Goal: Information Seeking & Learning: Learn about a topic

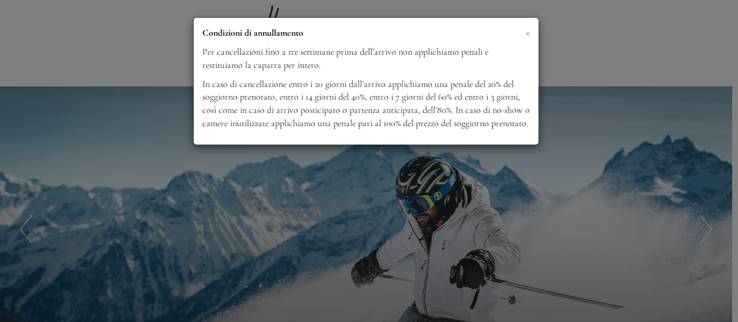
click at [527, 33] on span "×" at bounding box center [527, 32] width 5 height 14
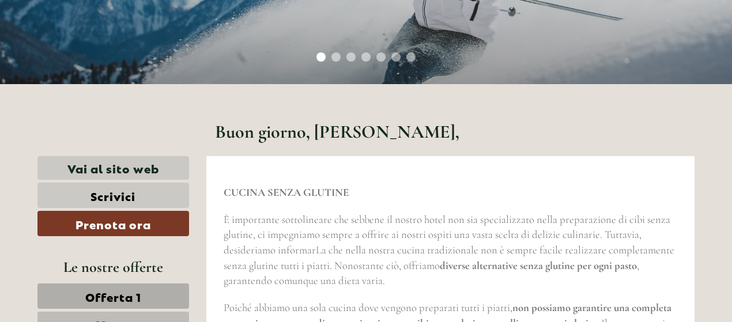
scroll to position [346, 0]
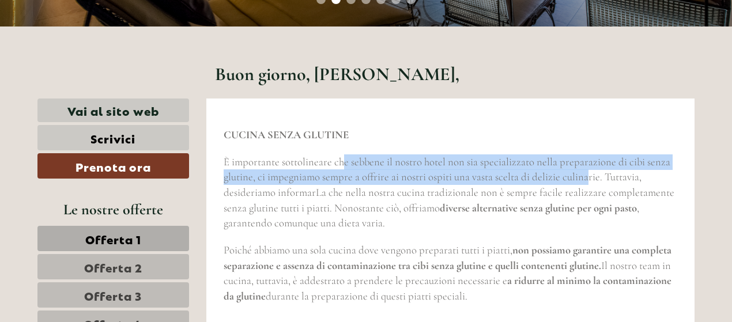
drag, startPoint x: 345, startPoint y: 165, endPoint x: 587, endPoint y: 184, distance: 242.8
click at [587, 184] on p "È importante sottolineare che sebbene il nostro hotel non sia specializzato nel…" at bounding box center [451, 192] width 454 height 77
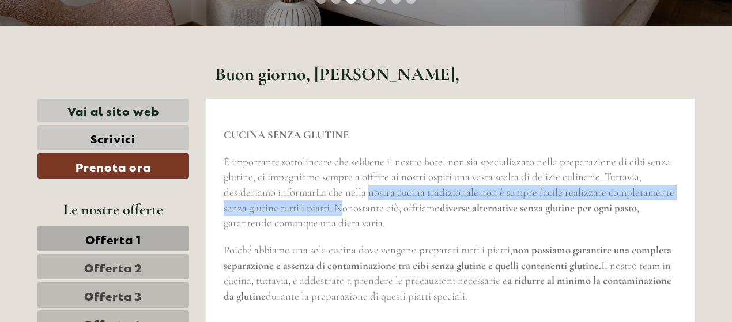
drag, startPoint x: 368, startPoint y: 195, endPoint x: 342, endPoint y: 207, distance: 27.9
click at [342, 207] on span "È importante sottolineare che sebbene il nostro hotel non sia specializzato nel…" at bounding box center [449, 193] width 451 height 74
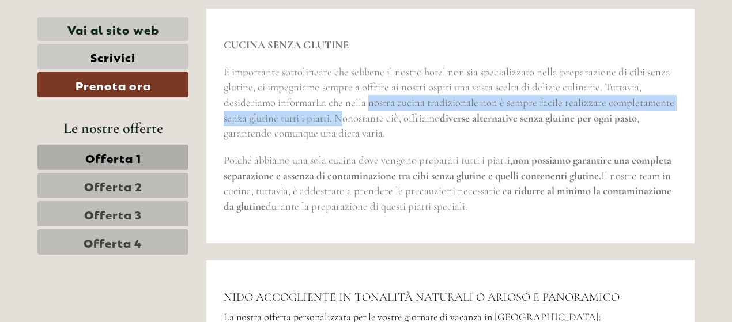
scroll to position [461, 0]
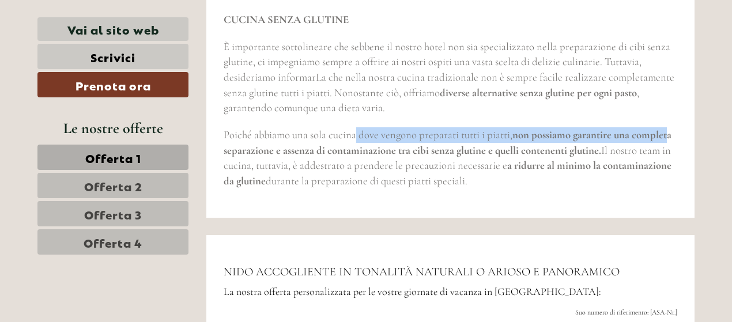
drag, startPoint x: 356, startPoint y: 132, endPoint x: 670, endPoint y: 134, distance: 314.1
click at [670, 134] on span "Poiché abbiamo una sola cucina dove vengono preparati tutti i piatti, non possi…" at bounding box center [448, 158] width 448 height 59
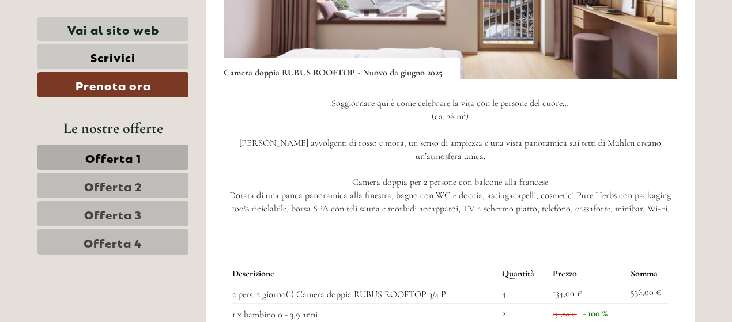
scroll to position [1153, 0]
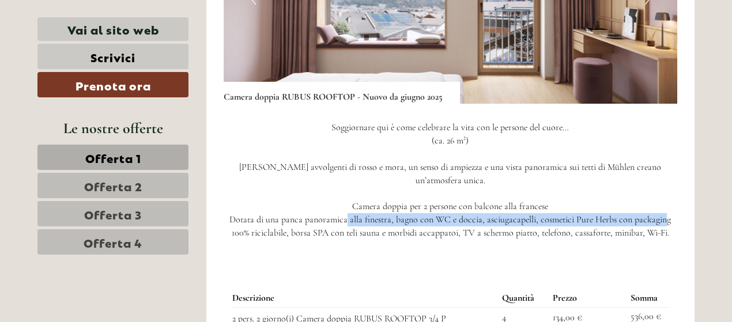
drag, startPoint x: 360, startPoint y: 201, endPoint x: 666, endPoint y: 210, distance: 306.8
click at [666, 210] on p "Soggiornare qui è come celebrare la vita con le persone del cuore… (ca. 26 m²) …" at bounding box center [451, 180] width 454 height 119
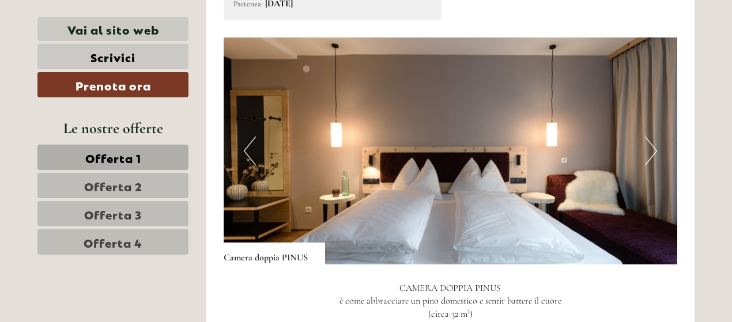
scroll to position [1844, 0]
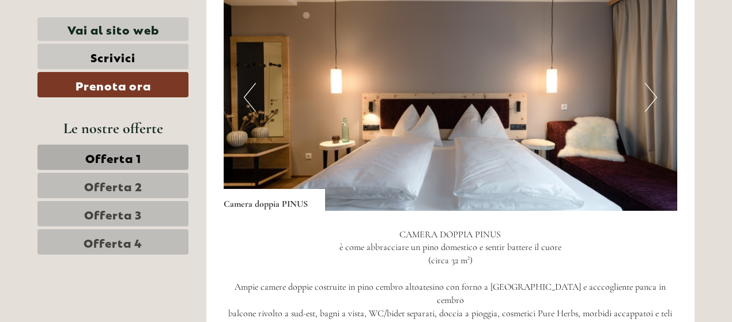
click at [646, 88] on button "Next" at bounding box center [651, 97] width 12 height 29
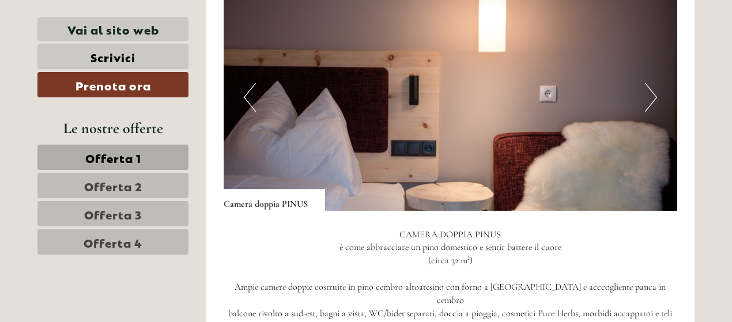
click at [646, 88] on button "Next" at bounding box center [651, 97] width 12 height 29
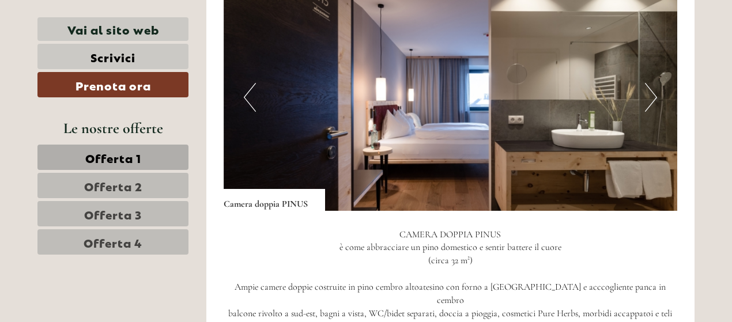
click at [646, 88] on button "Next" at bounding box center [651, 97] width 12 height 29
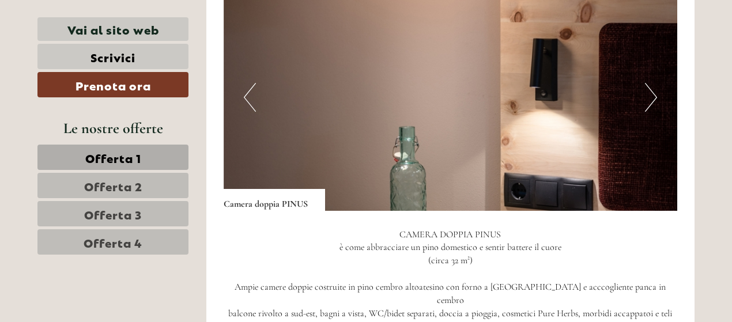
click at [646, 88] on button "Next" at bounding box center [651, 97] width 12 height 29
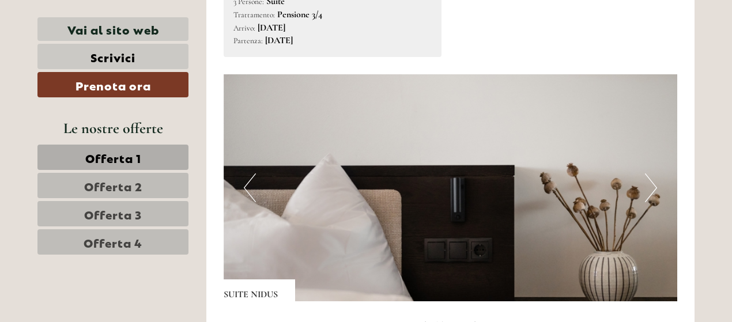
scroll to position [2536, 0]
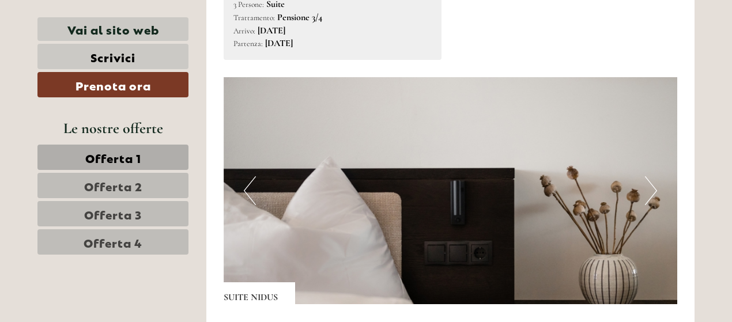
click at [645, 176] on button "Next" at bounding box center [651, 190] width 12 height 29
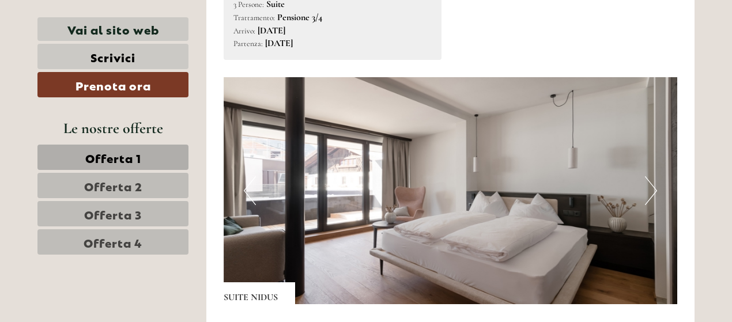
click at [645, 176] on button "Next" at bounding box center [651, 190] width 12 height 29
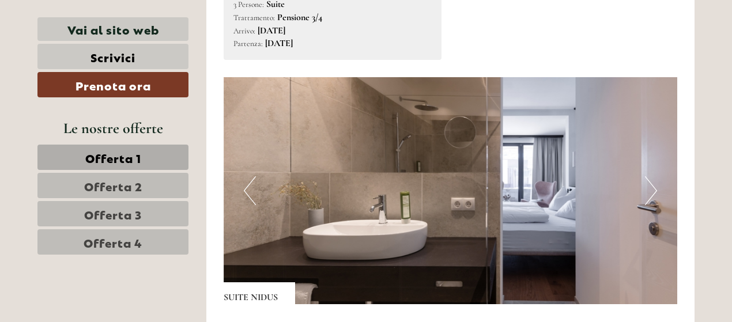
click at [645, 176] on button "Next" at bounding box center [651, 190] width 12 height 29
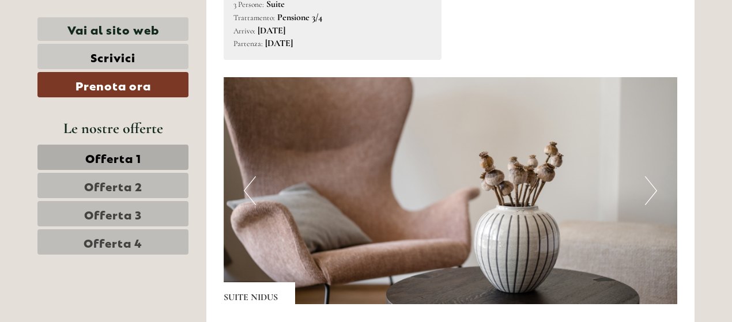
click at [645, 176] on button "Next" at bounding box center [651, 190] width 12 height 29
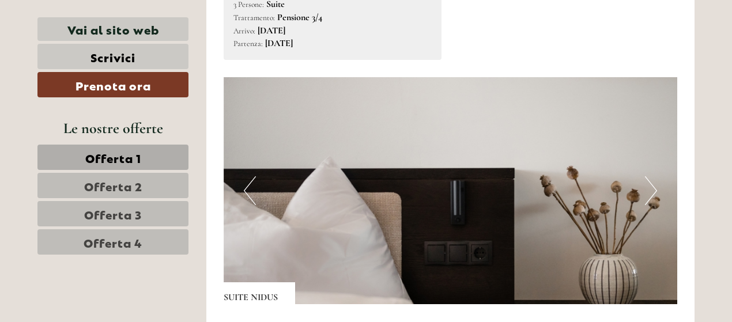
click at [645, 176] on button "Next" at bounding box center [651, 190] width 12 height 29
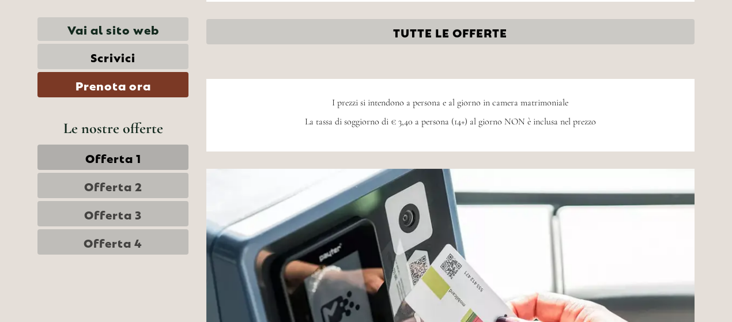
scroll to position [3227, 0]
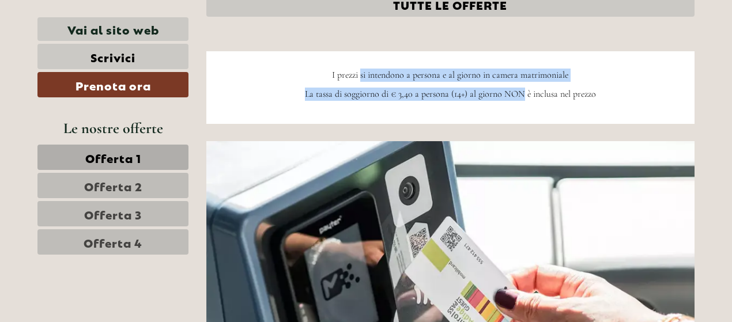
drag, startPoint x: 360, startPoint y: 46, endPoint x: 520, endPoint y: 71, distance: 162.9
click at [520, 71] on div "I prezzi si intendono a persona e al giorno in camera matrimoniale La tassa di …" at bounding box center [450, 87] width 489 height 73
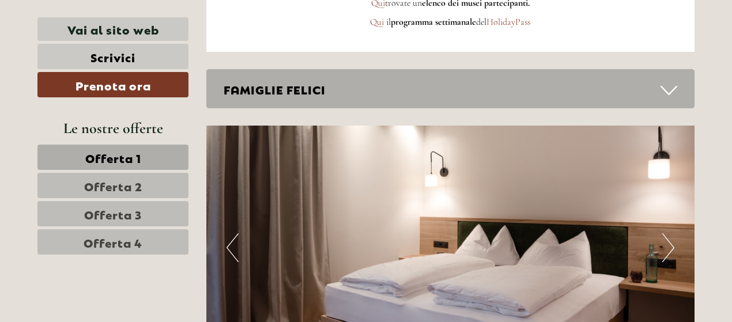
scroll to position [3631, 0]
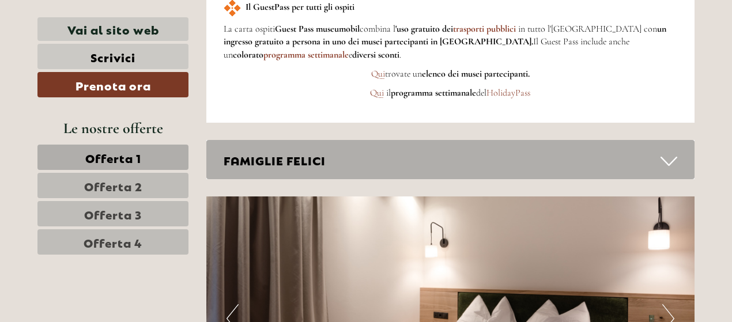
click at [675, 152] on icon at bounding box center [668, 162] width 17 height 20
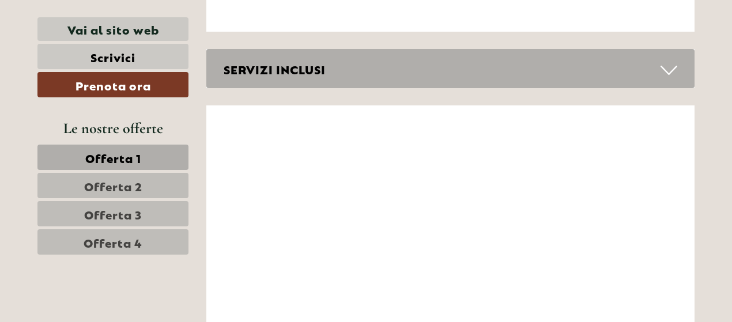
scroll to position [5994, 0]
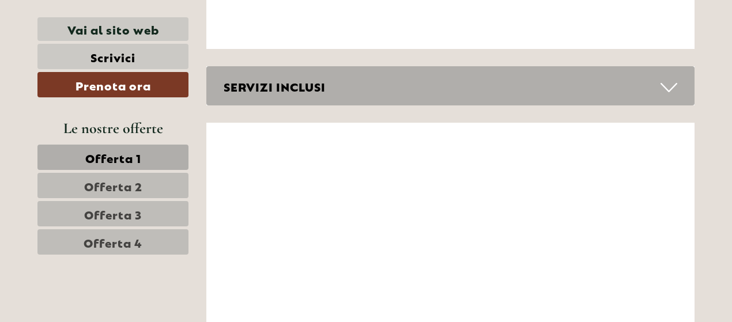
click at [655, 66] on div "SERVIZI INCLUSI" at bounding box center [450, 86] width 489 height 40
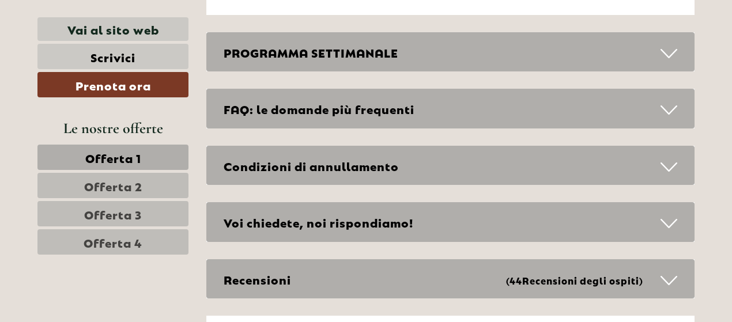
scroll to position [6916, 0]
click at [346, 89] on div "FAQ: le domande più frequenti" at bounding box center [450, 109] width 489 height 40
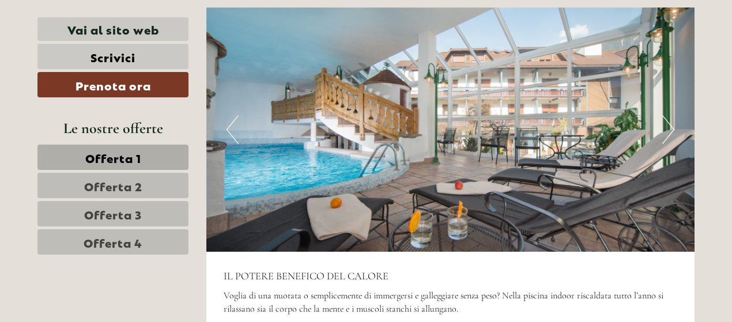
scroll to position [4985, 0]
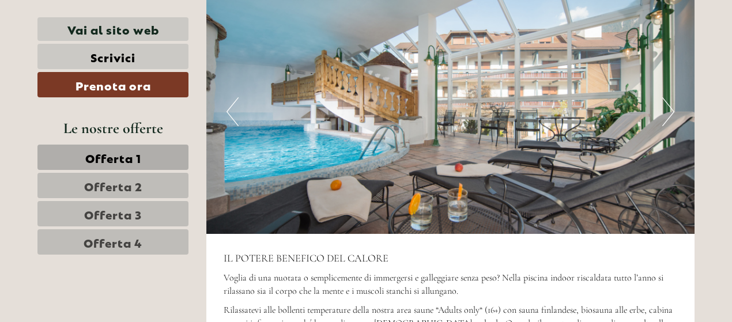
click at [669, 97] on button "Next" at bounding box center [668, 111] width 12 height 29
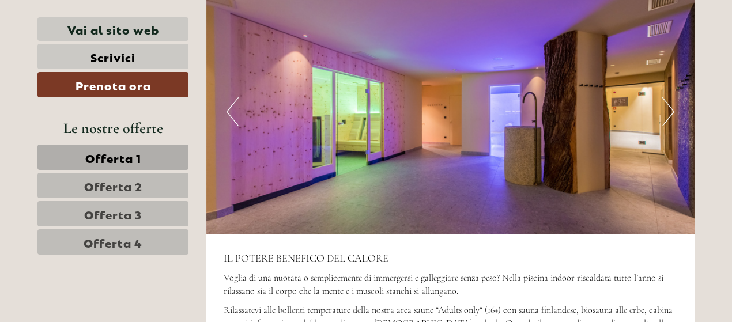
click at [669, 97] on button "Next" at bounding box center [668, 111] width 12 height 29
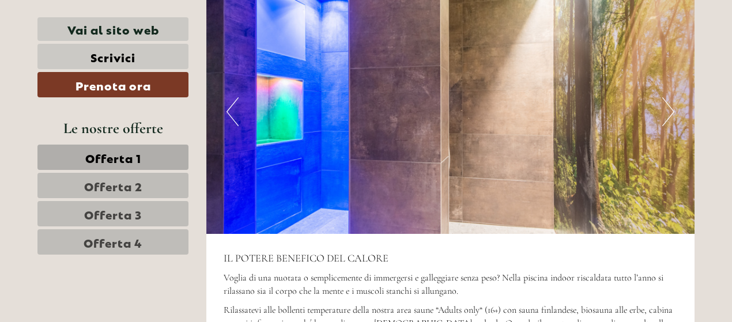
click at [669, 97] on button "Next" at bounding box center [668, 111] width 12 height 29
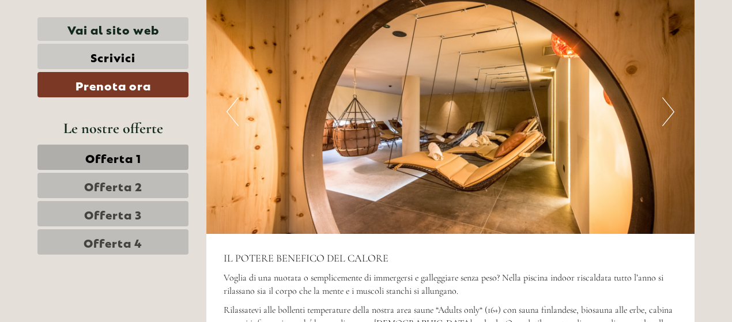
click at [669, 97] on button "Next" at bounding box center [668, 111] width 12 height 29
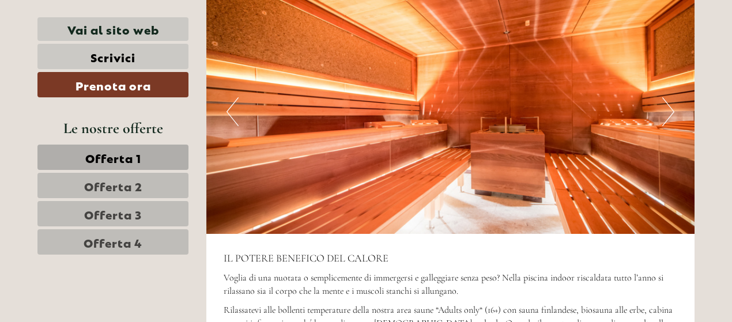
click at [669, 97] on button "Next" at bounding box center [668, 111] width 12 height 29
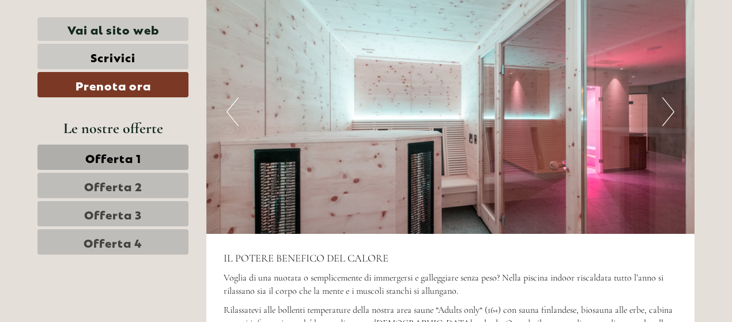
click at [669, 97] on button "Next" at bounding box center [668, 111] width 12 height 29
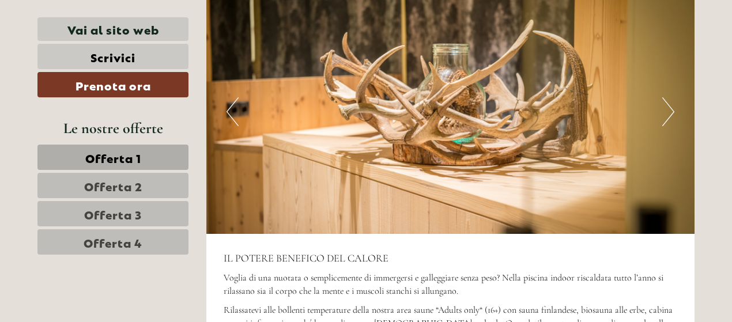
click at [669, 97] on button "Next" at bounding box center [668, 111] width 12 height 29
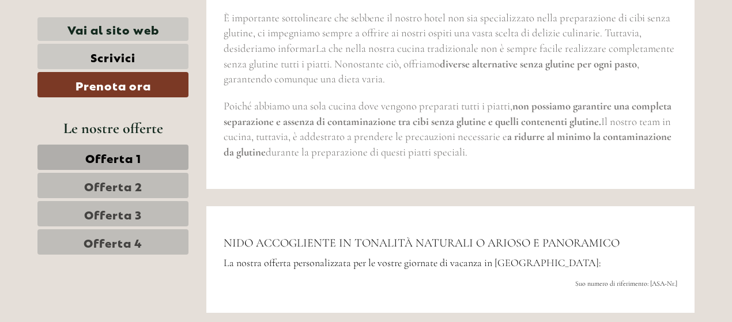
scroll to position [548, 0]
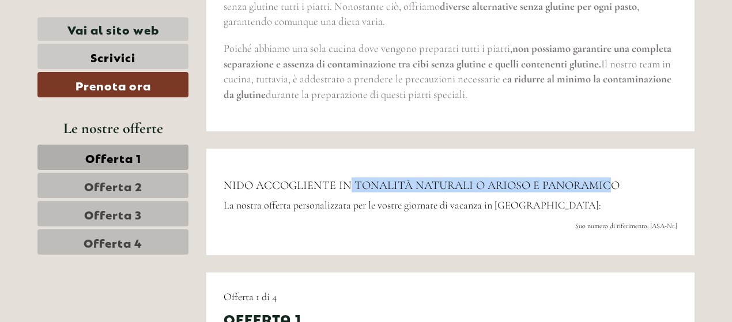
drag, startPoint x: 345, startPoint y: 186, endPoint x: 603, endPoint y: 186, distance: 257.6
click at [603, 186] on span "NIDO ACCOGLIENTE IN TONALITÀ NATURALI O ARIOSO E PANORAMICO" at bounding box center [422, 186] width 396 height 14
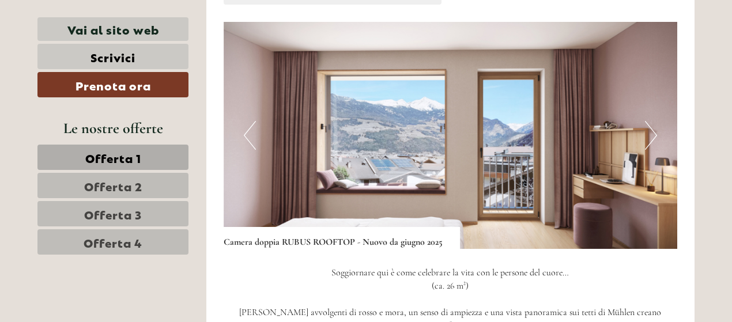
scroll to position [1009, 0]
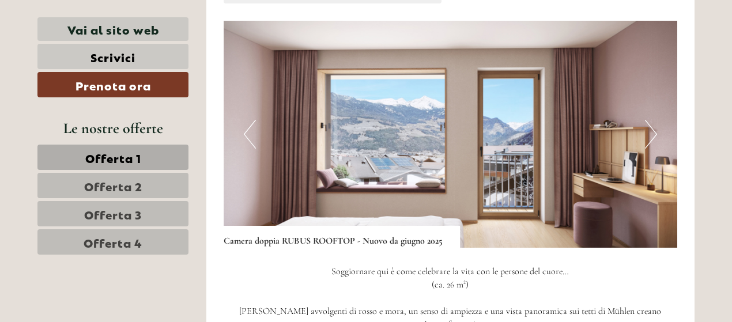
click at [647, 135] on button "Next" at bounding box center [651, 134] width 12 height 29
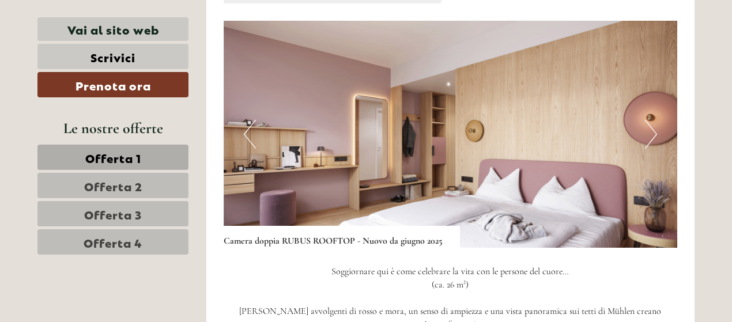
click at [647, 135] on button "Next" at bounding box center [651, 134] width 12 height 29
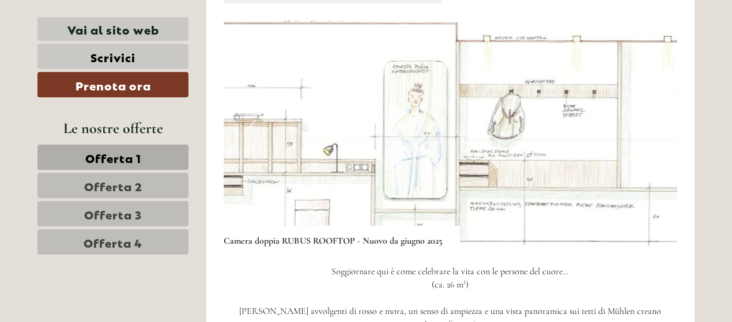
click at [647, 135] on button "Next" at bounding box center [651, 134] width 12 height 29
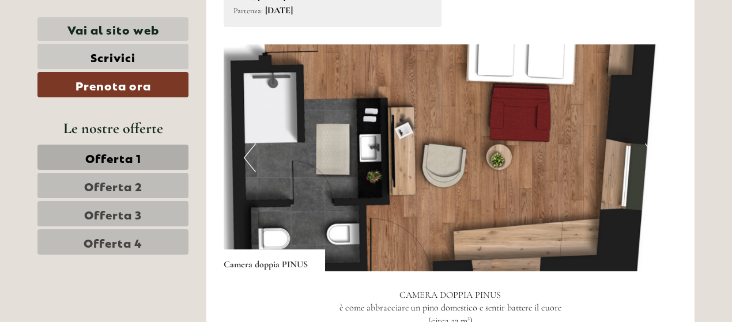
scroll to position [1758, 0]
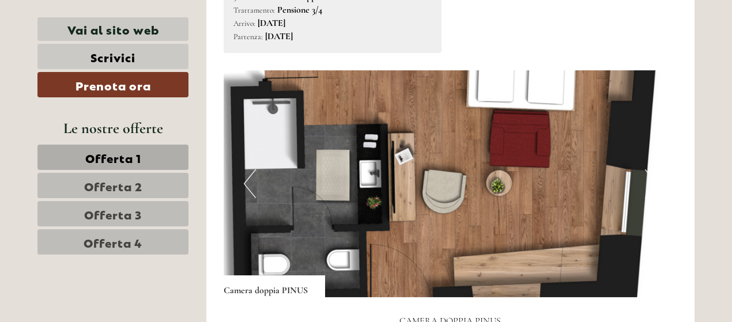
click at [640, 158] on img at bounding box center [451, 183] width 454 height 227
click at [647, 169] on button "Next" at bounding box center [651, 183] width 12 height 29
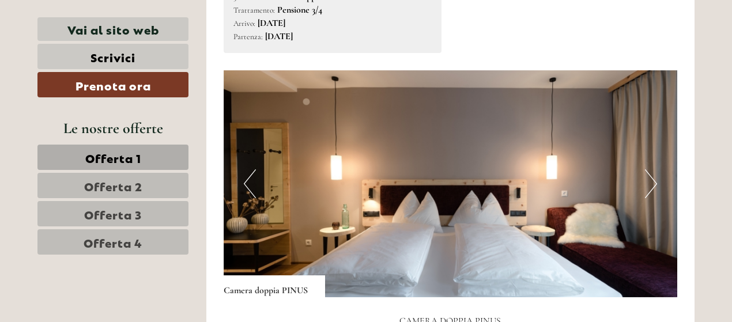
click at [647, 169] on button "Next" at bounding box center [651, 183] width 12 height 29
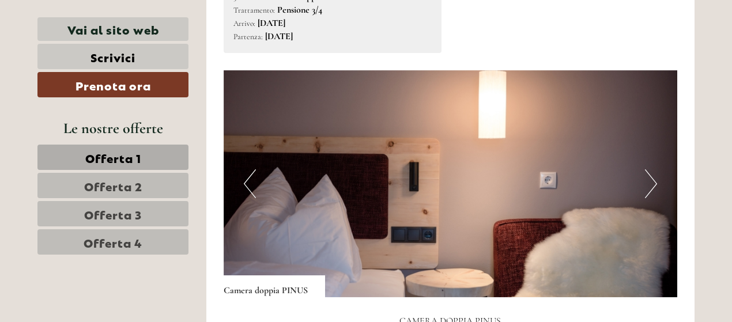
click at [647, 169] on button "Next" at bounding box center [651, 183] width 12 height 29
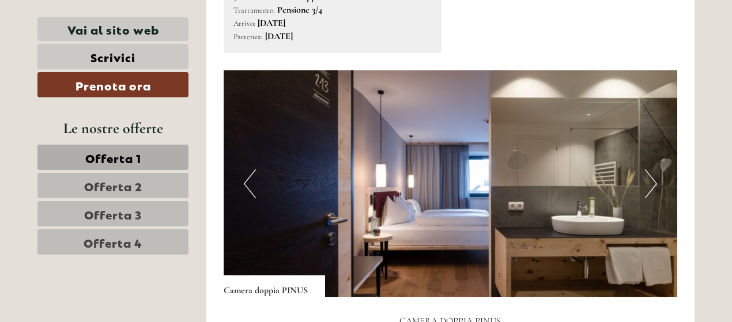
click at [647, 169] on button "Next" at bounding box center [651, 183] width 12 height 29
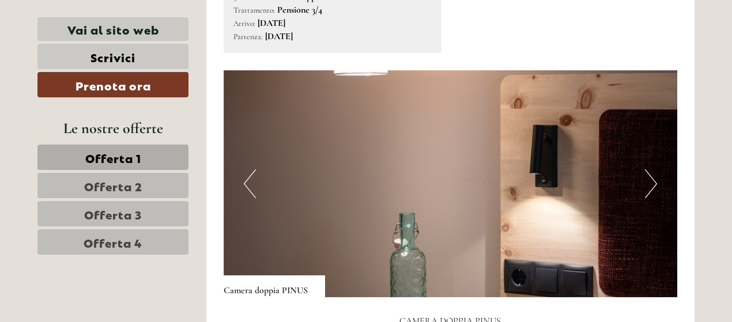
click at [647, 169] on button "Next" at bounding box center [651, 183] width 12 height 29
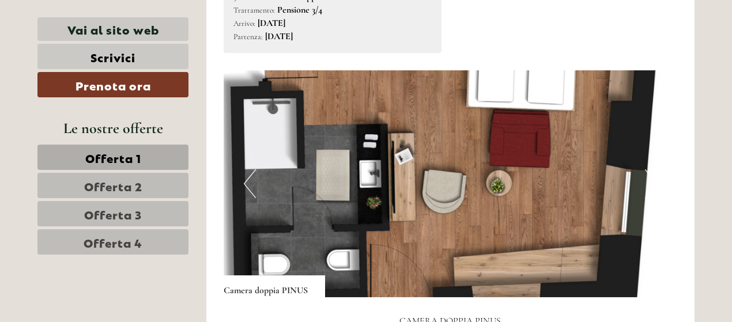
click at [647, 169] on button "Next" at bounding box center [651, 183] width 12 height 29
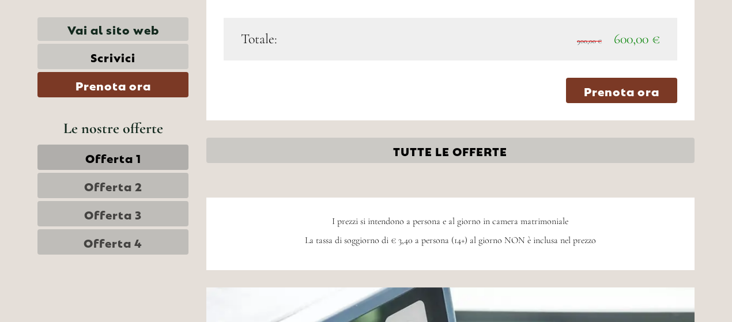
scroll to position [3083, 0]
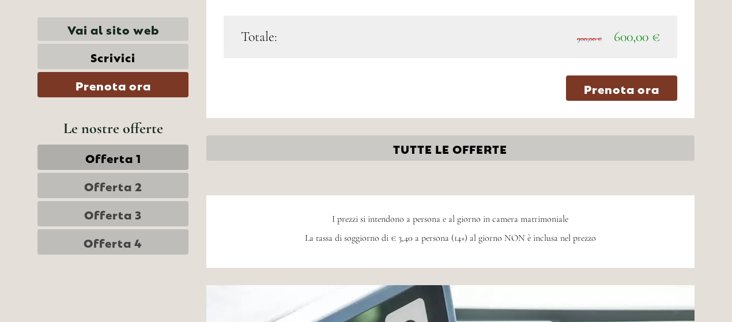
click at [139, 248] on span "Offerta 4" at bounding box center [113, 242] width 59 height 16
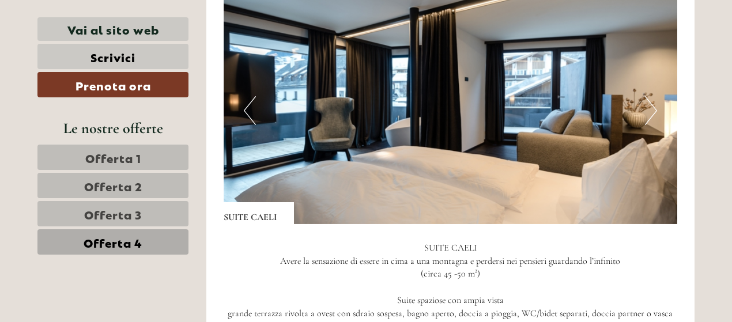
scroll to position [1051, 0]
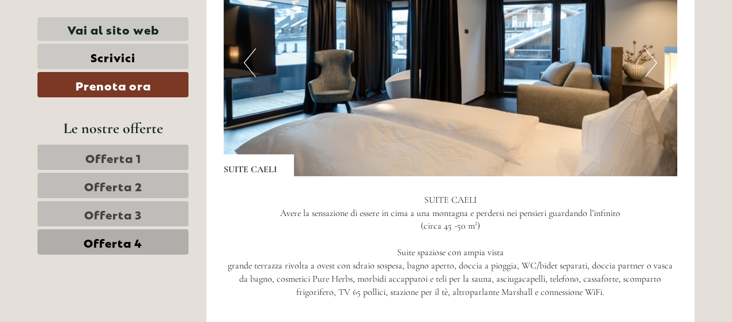
click at [650, 63] on button "Next" at bounding box center [651, 62] width 12 height 29
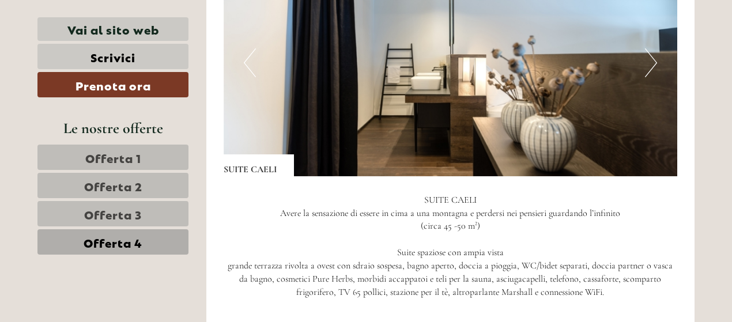
click at [650, 64] on button "Next" at bounding box center [651, 62] width 12 height 29
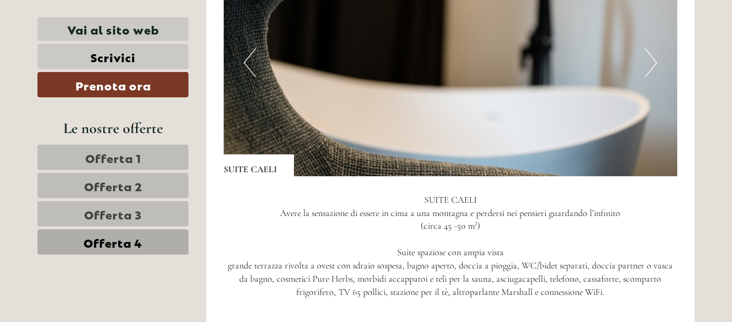
click at [650, 64] on button "Next" at bounding box center [651, 62] width 12 height 29
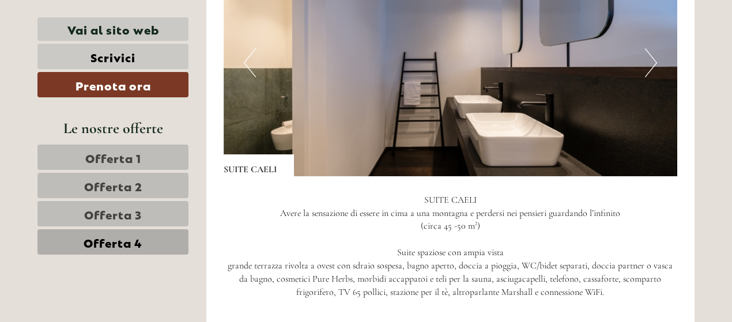
click at [650, 64] on button "Next" at bounding box center [651, 62] width 12 height 29
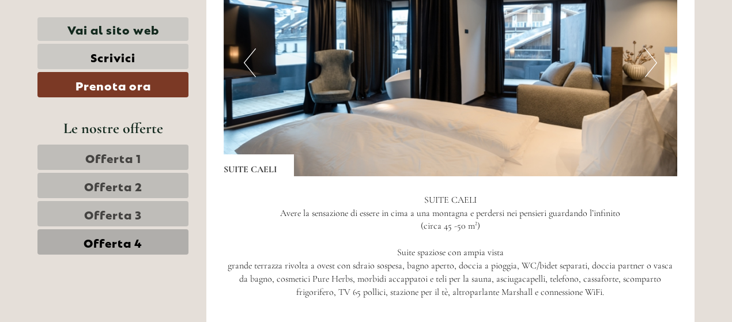
click at [650, 64] on button "Next" at bounding box center [651, 62] width 12 height 29
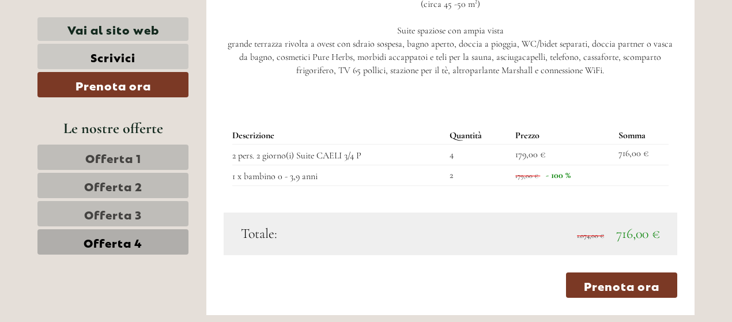
scroll to position [1224, 0]
